Goal: Information Seeking & Learning: Find specific fact

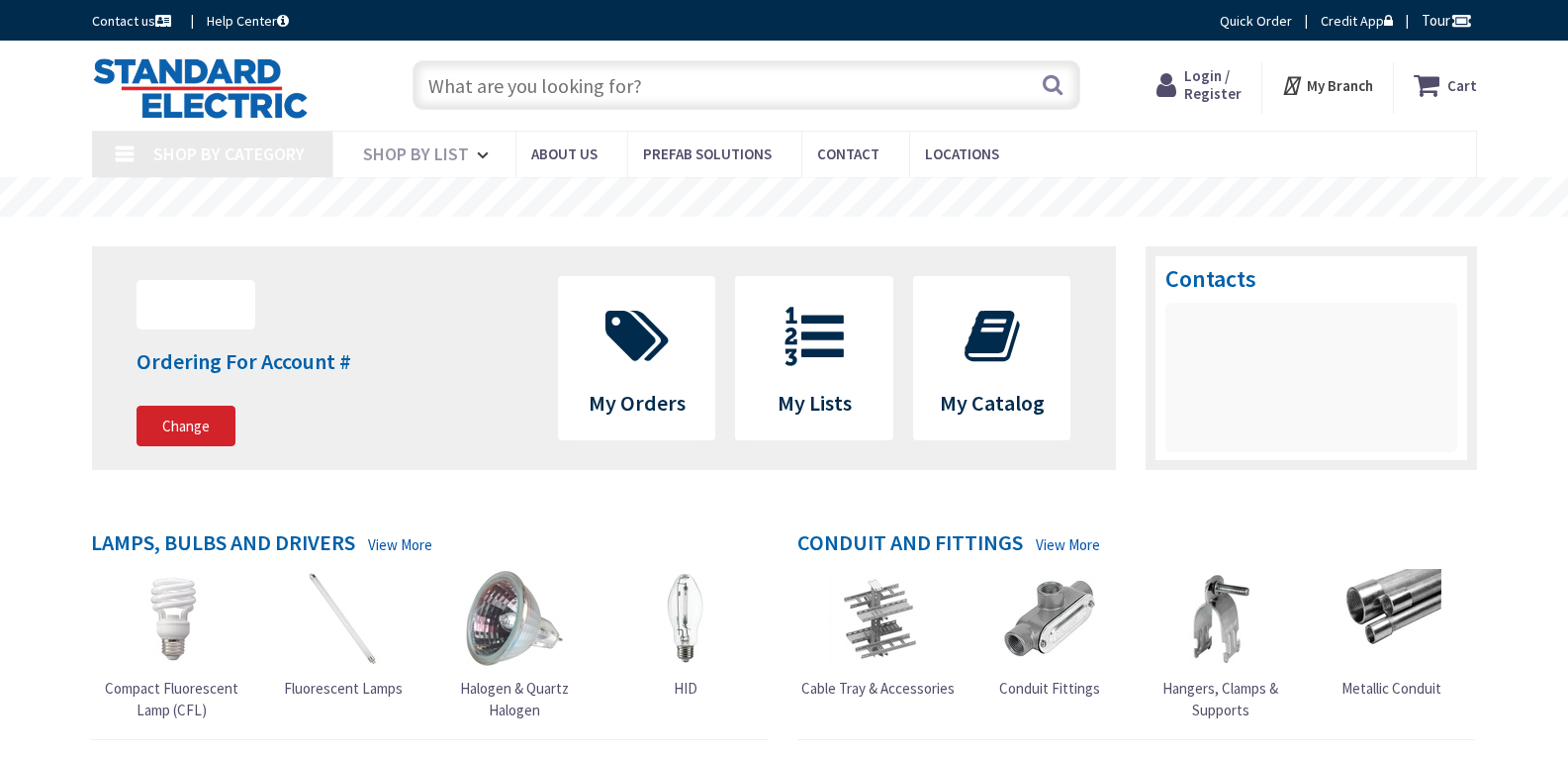
type input "MA-111, Acton, MA 01720, [GEOGRAPHIC_DATA]"
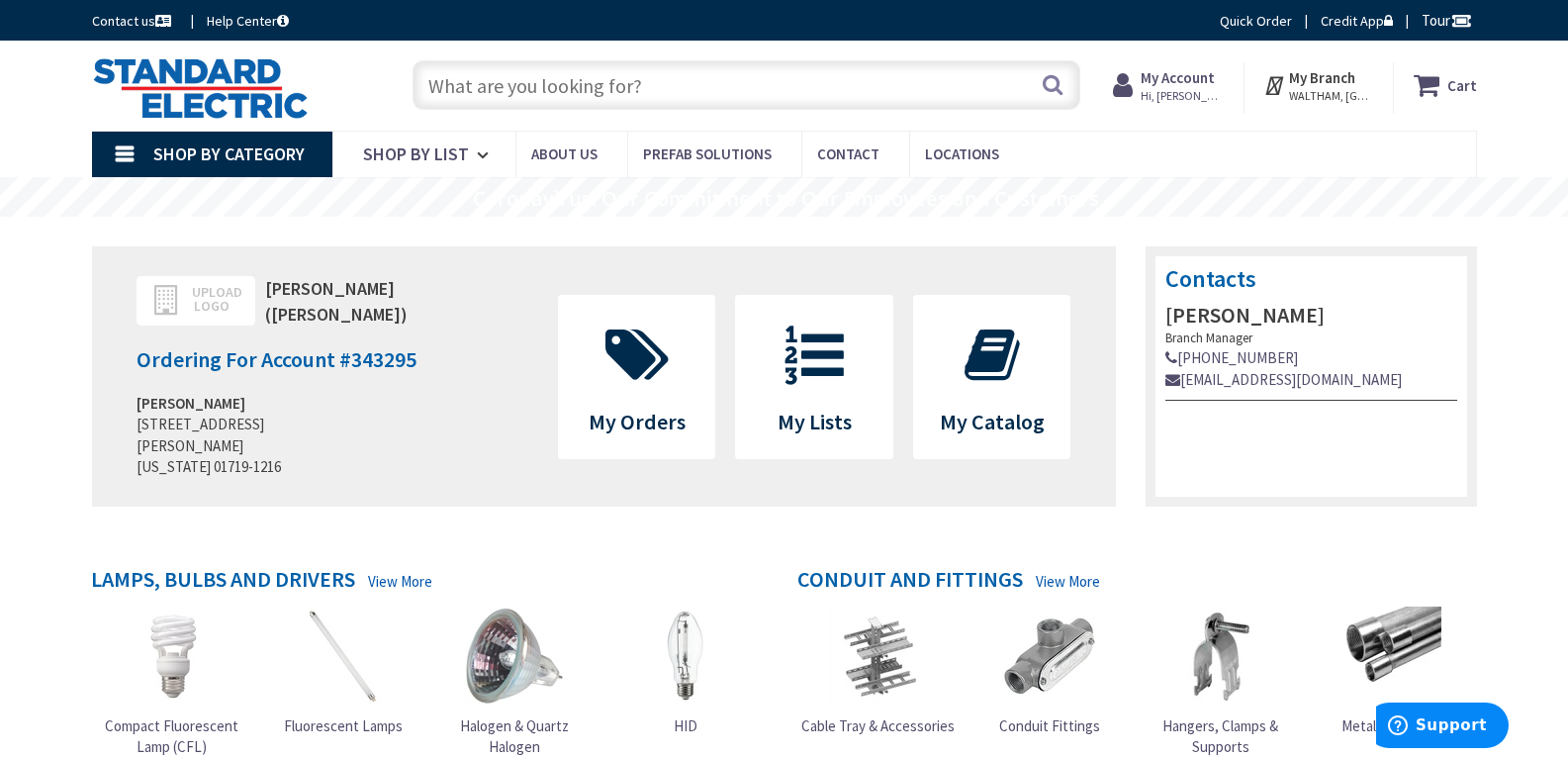
paste input "4 INCH LED RETROFIT TRIM"
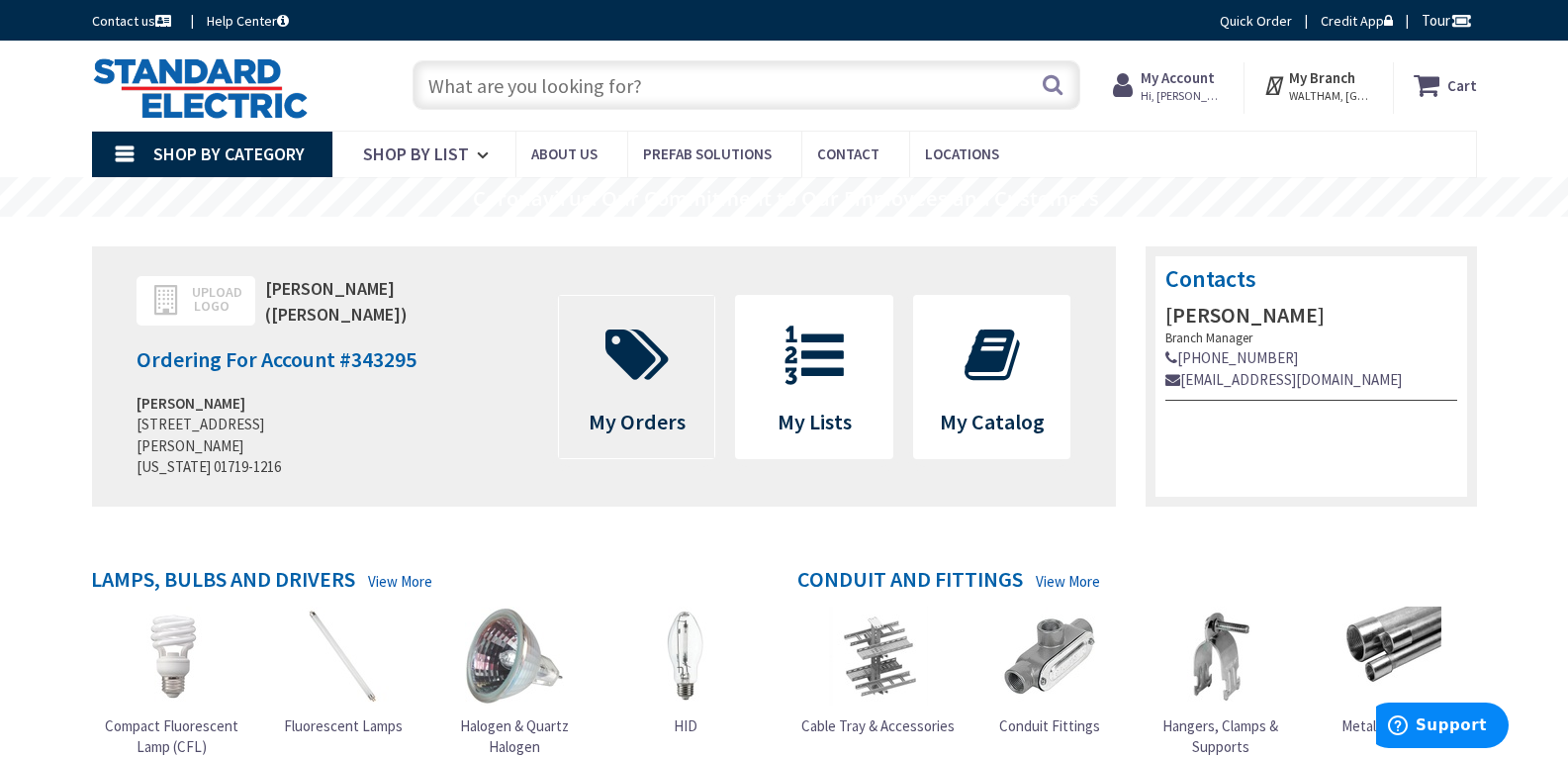
type input "4 INCH LED RETROFIT TRIM"
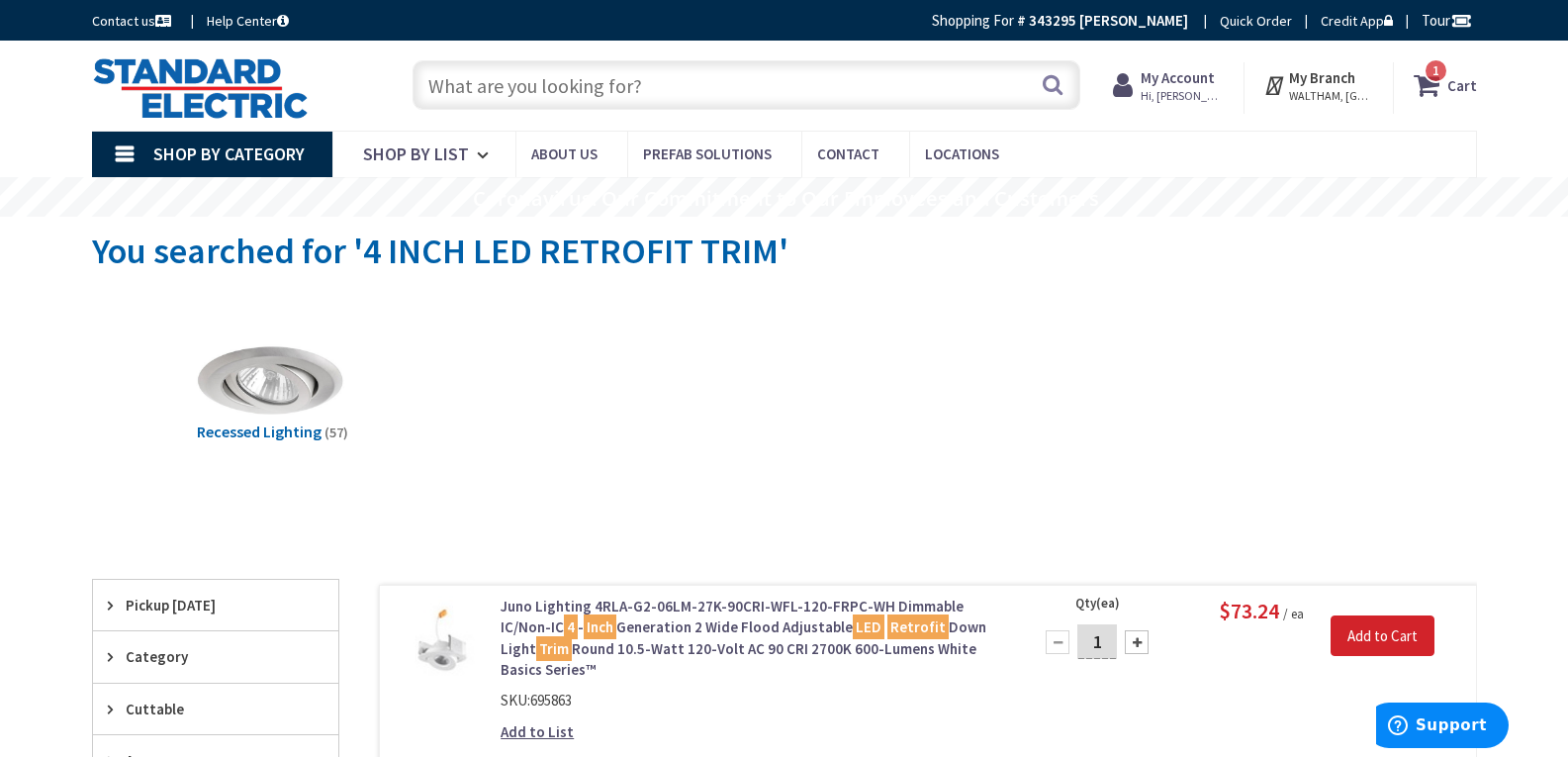
click at [531, 65] on input "text" at bounding box center [746, 85] width 667 height 50
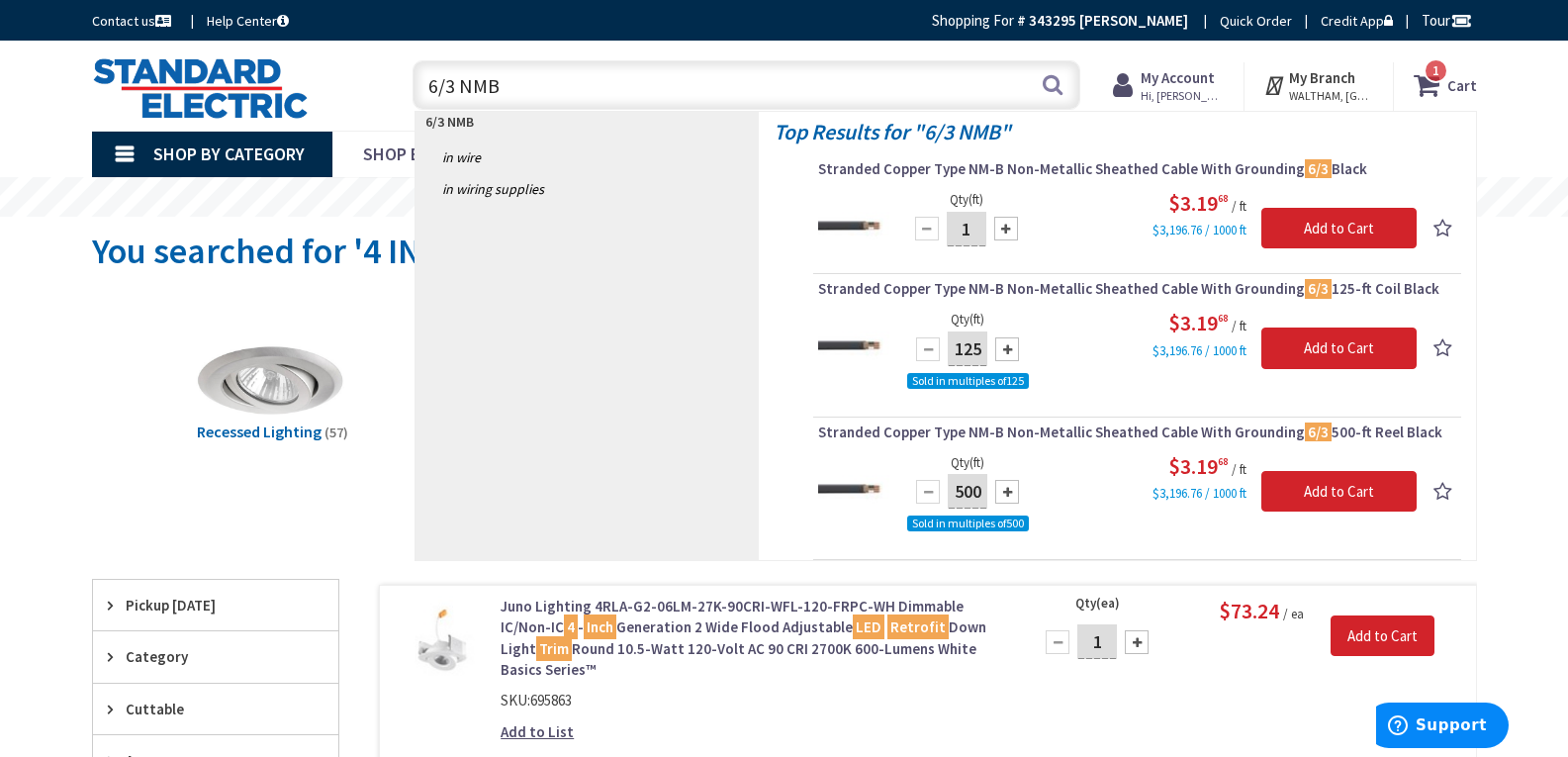
drag, startPoint x: 529, startPoint y: 84, endPoint x: 389, endPoint y: 81, distance: 140.0
click at [389, 81] on div "6/3 NMB 6/3 NMB Search 1" at bounding box center [741, 84] width 707 height 63
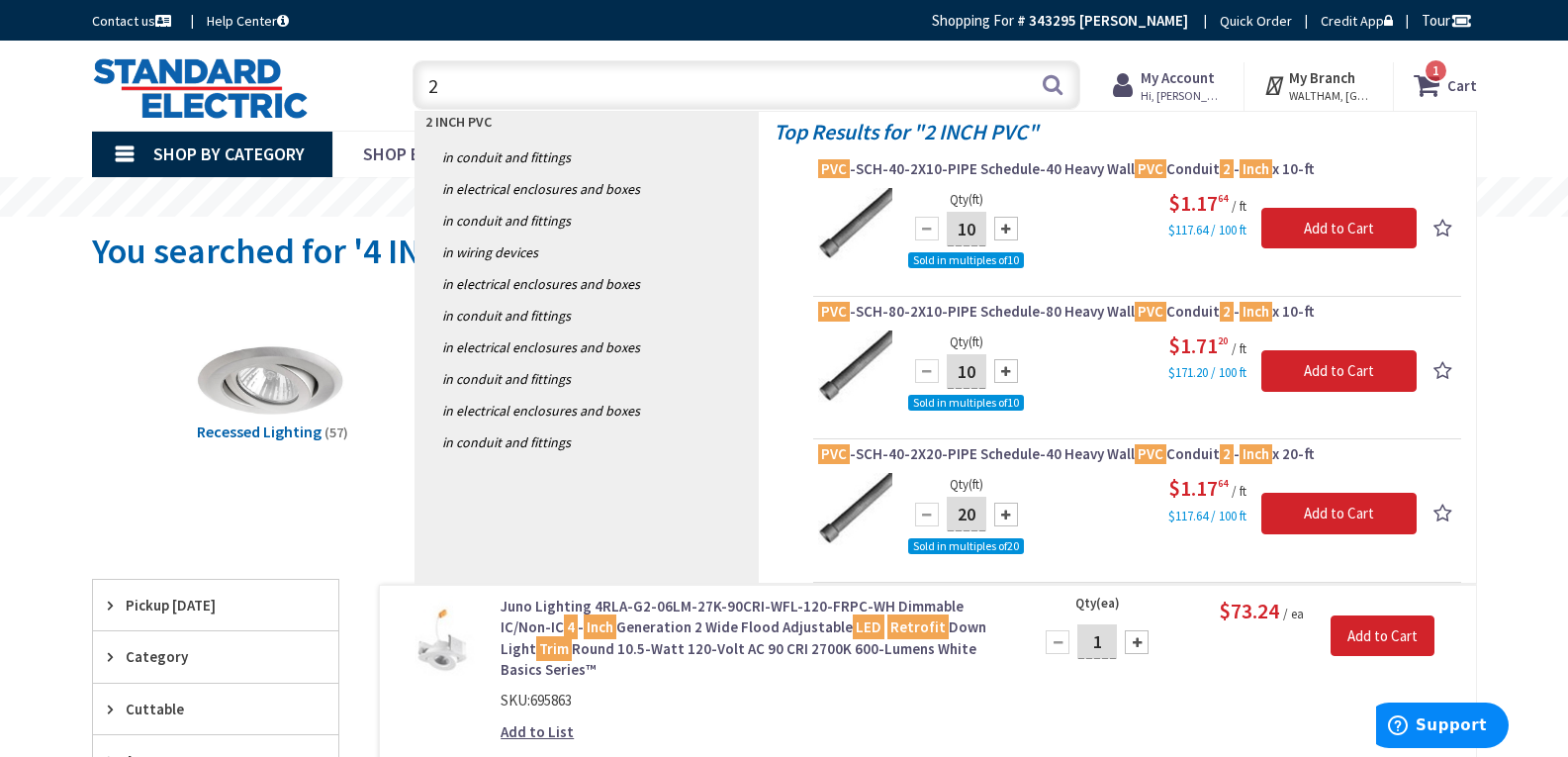
type input "2"
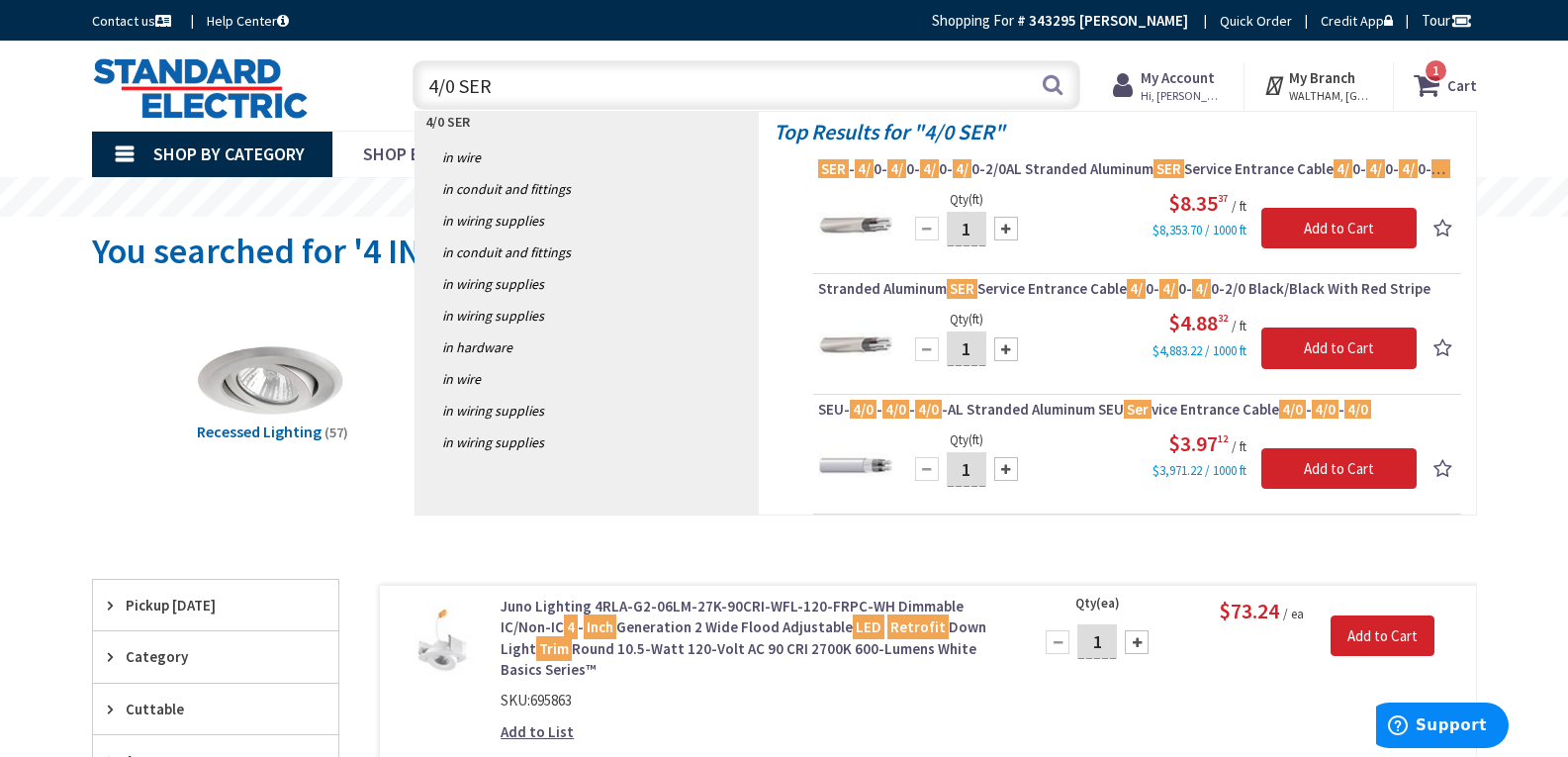
type input "4/0 SER"
